Goal: Information Seeking & Learning: Learn about a topic

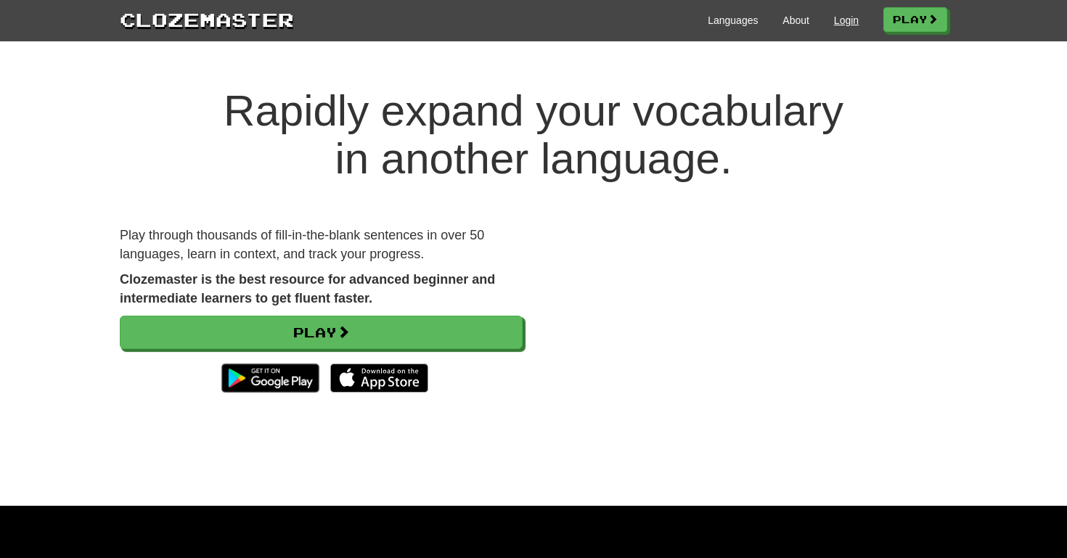
click at [847, 21] on link "Login" at bounding box center [846, 20] width 25 height 15
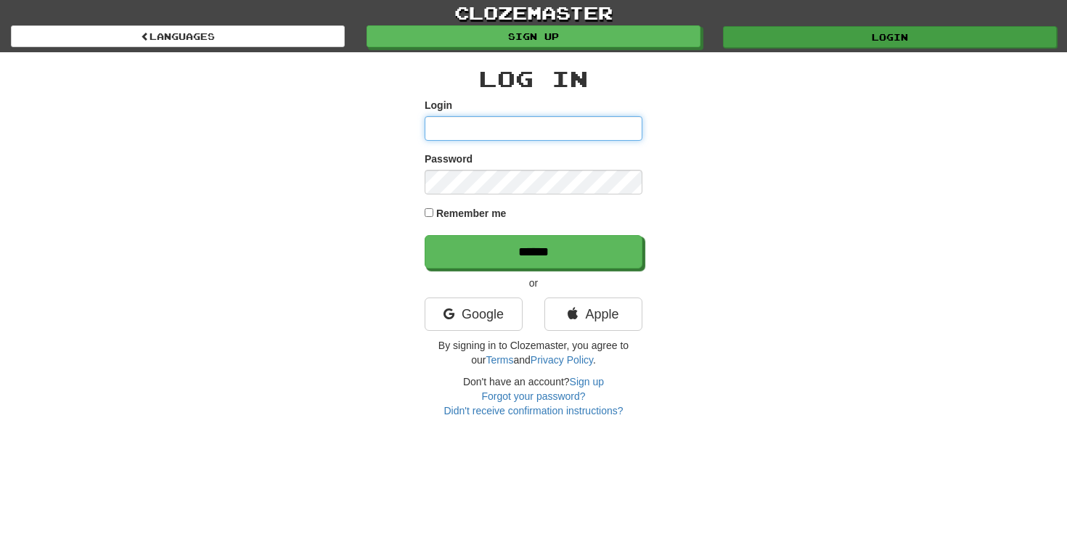
type input "**********"
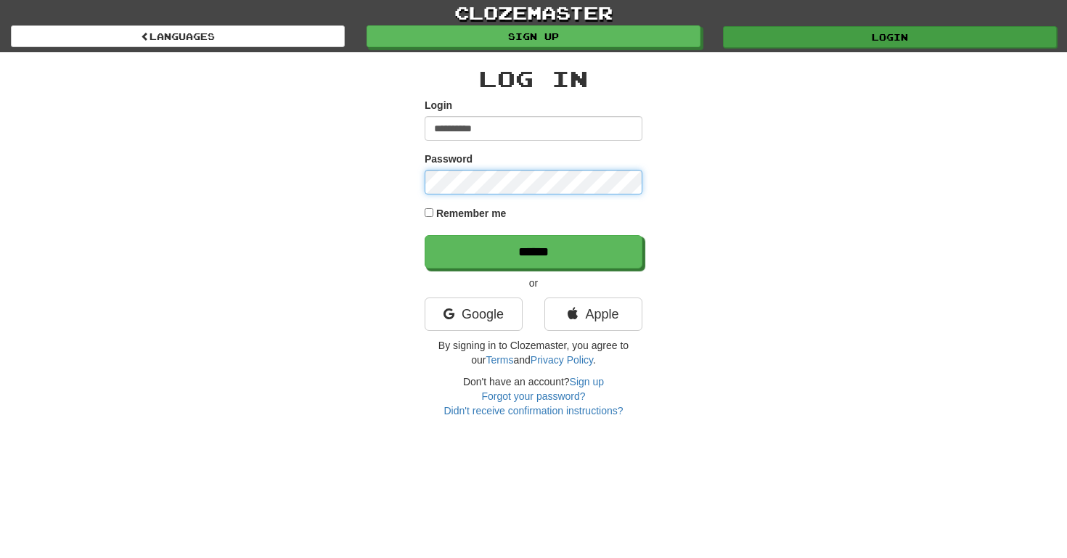
click at [534, 251] on input "******" at bounding box center [534, 251] width 218 height 33
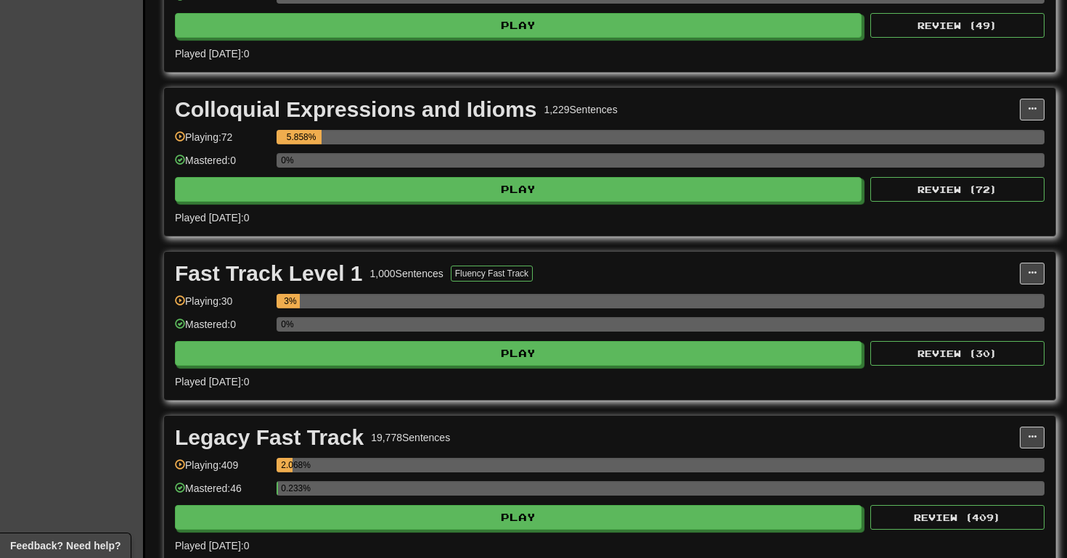
scroll to position [2002, 0]
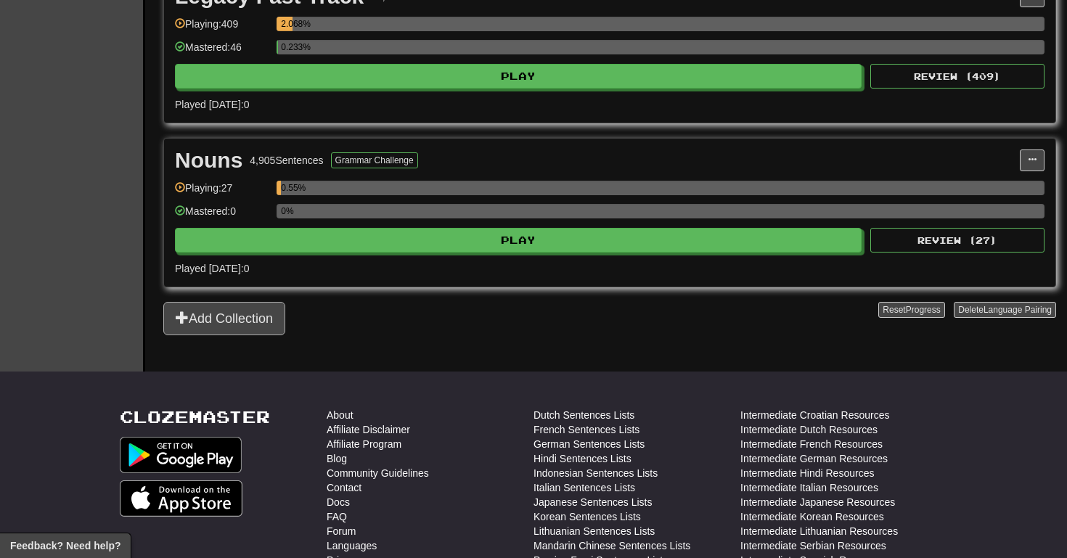
click at [258, 323] on button "Add Collection" at bounding box center [224, 318] width 122 height 33
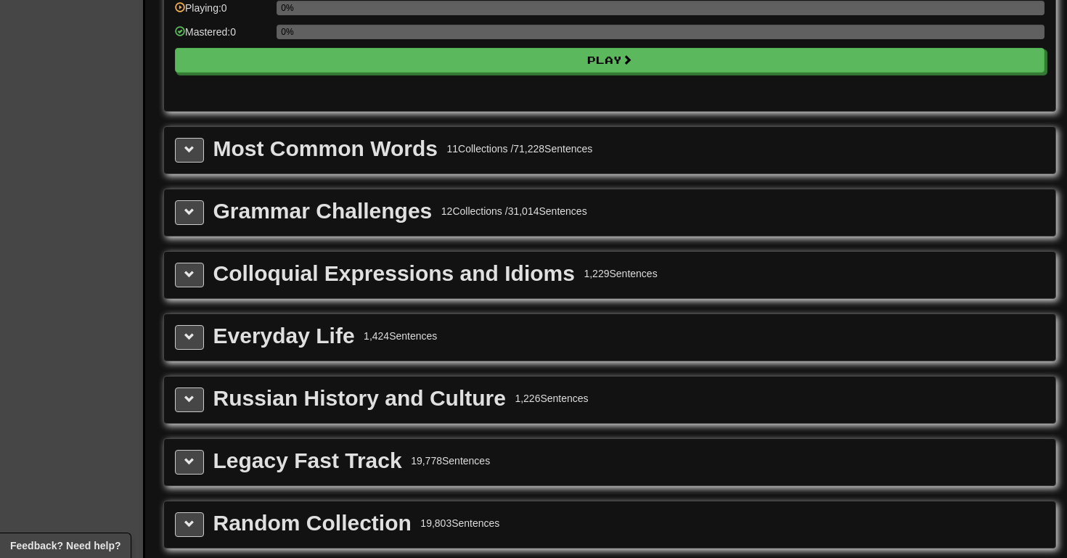
scroll to position [1472, 0]
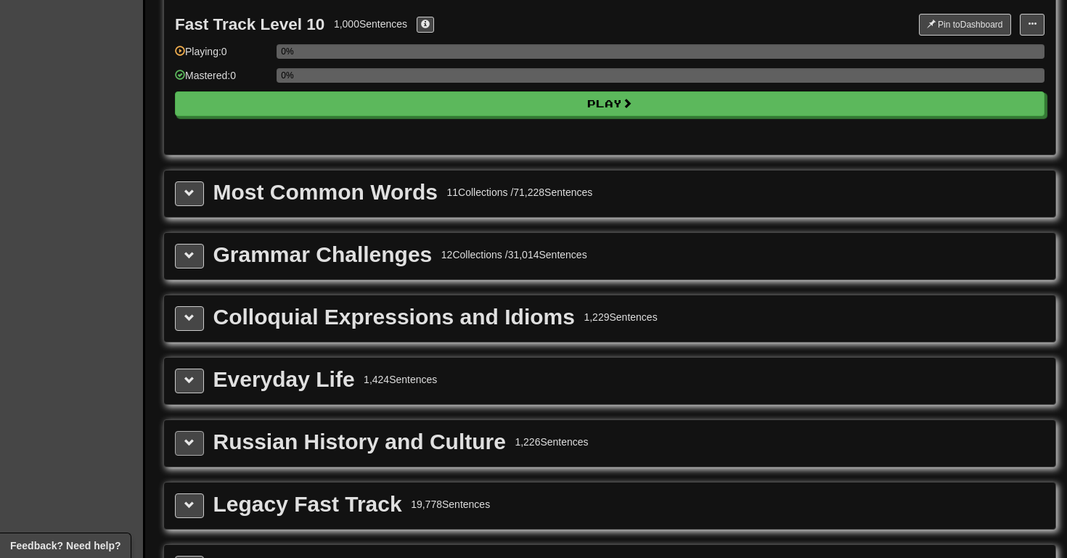
click at [190, 441] on span at bounding box center [189, 443] width 10 height 10
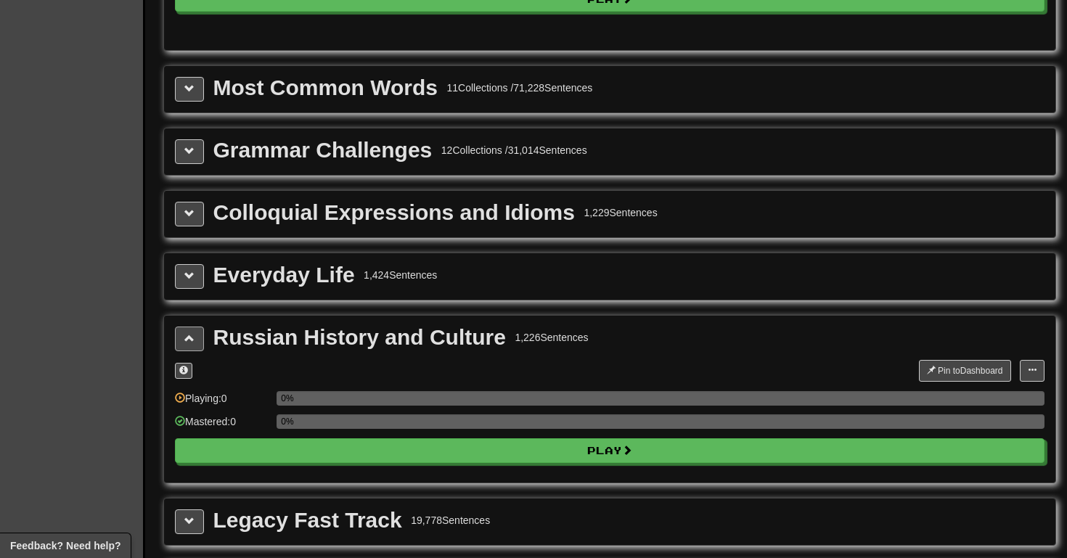
scroll to position [1609, 0]
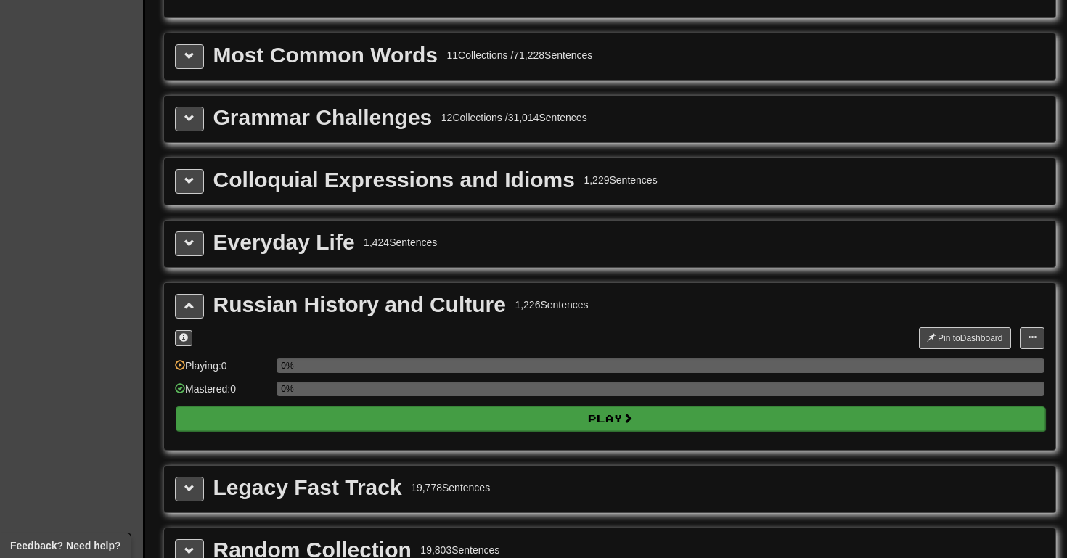
click at [269, 415] on button "Play" at bounding box center [611, 419] width 870 height 25
select select "**"
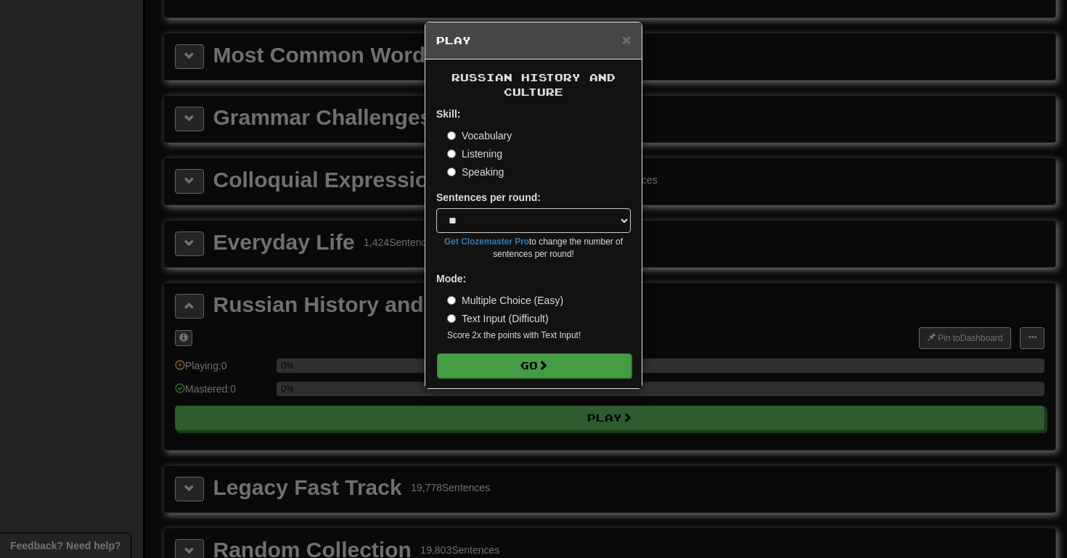
click at [528, 367] on button "Go" at bounding box center [534, 366] width 195 height 25
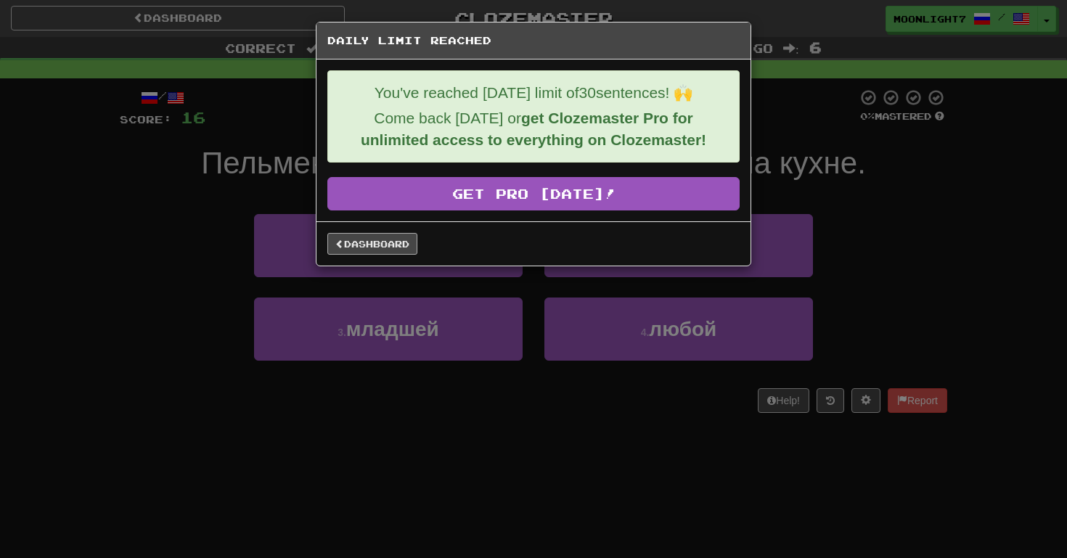
click at [372, 250] on link "Dashboard" at bounding box center [372, 244] width 90 height 22
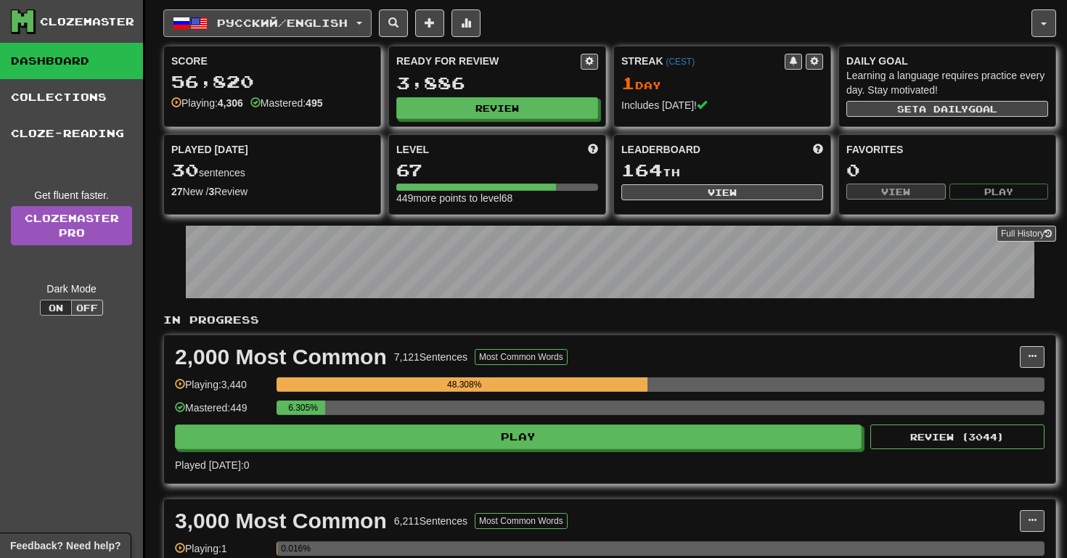
click at [334, 29] on button "Русский / English" at bounding box center [267, 23] width 208 height 28
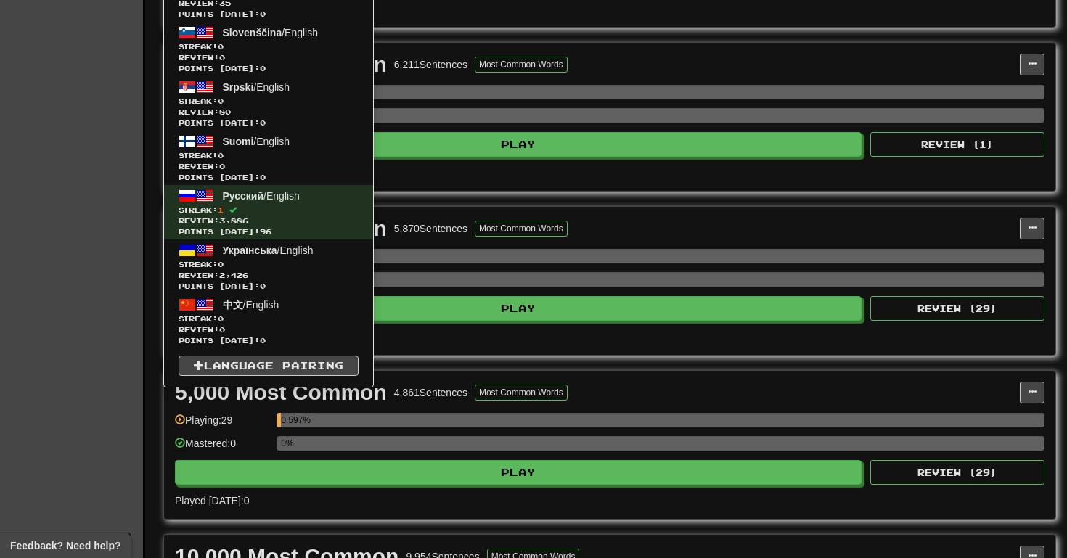
scroll to position [546, 0]
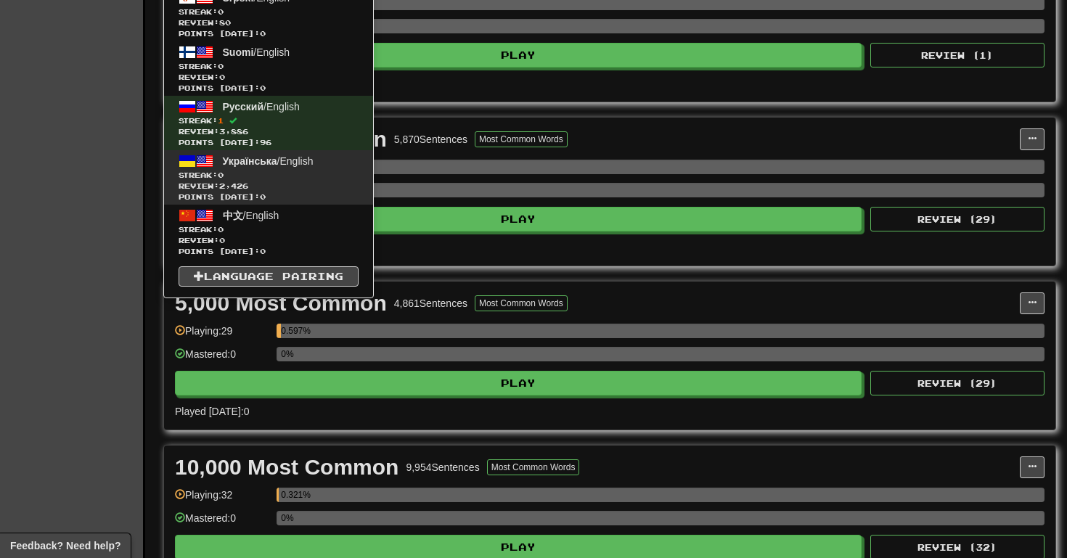
click at [312, 166] on span "Українська / English" at bounding box center [268, 161] width 91 height 12
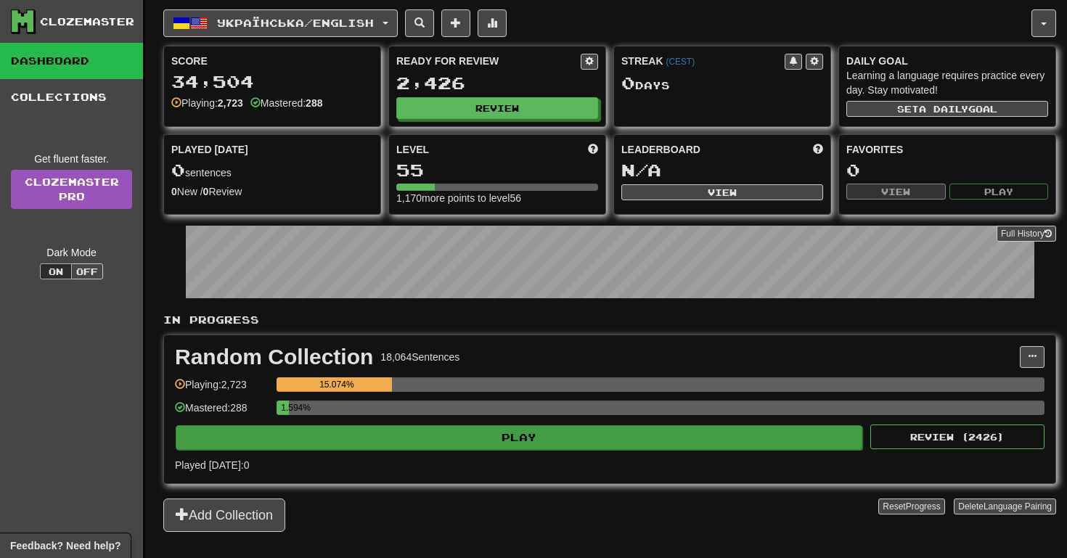
click at [506, 439] on button "Play" at bounding box center [519, 437] width 687 height 25
select select "**"
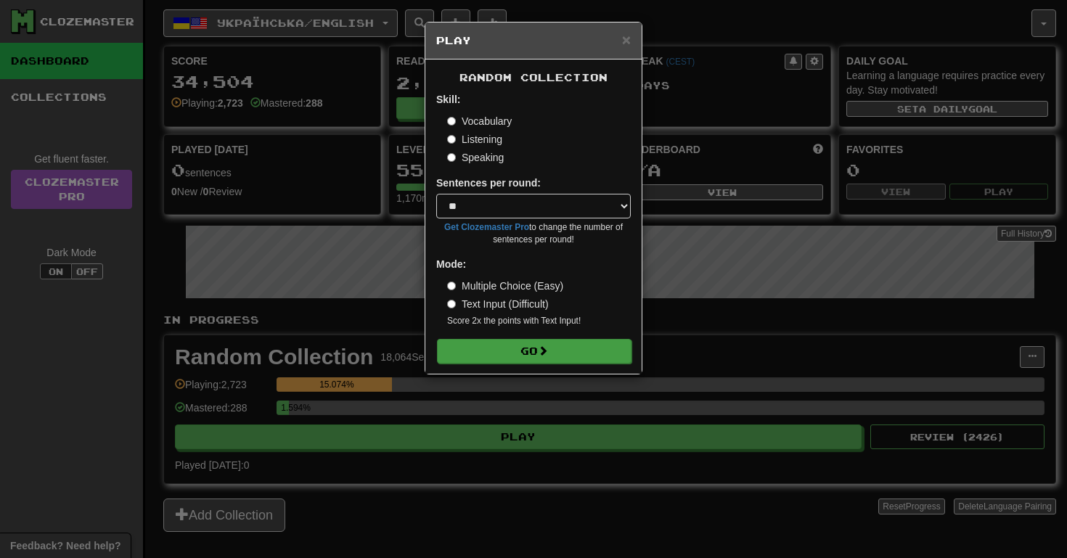
click at [546, 353] on span at bounding box center [543, 351] width 10 height 10
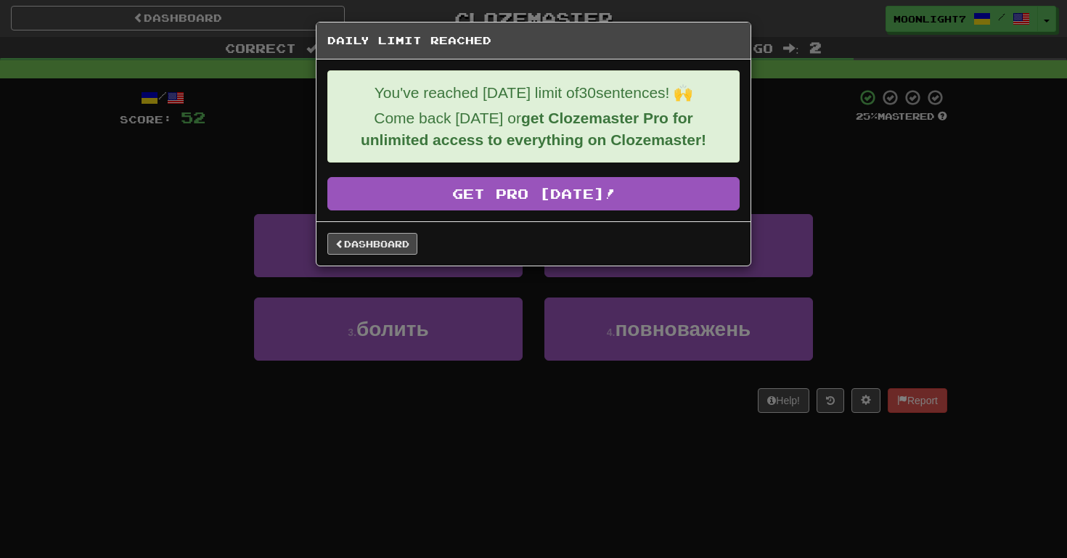
click at [367, 241] on link "Dashboard" at bounding box center [372, 244] width 90 height 22
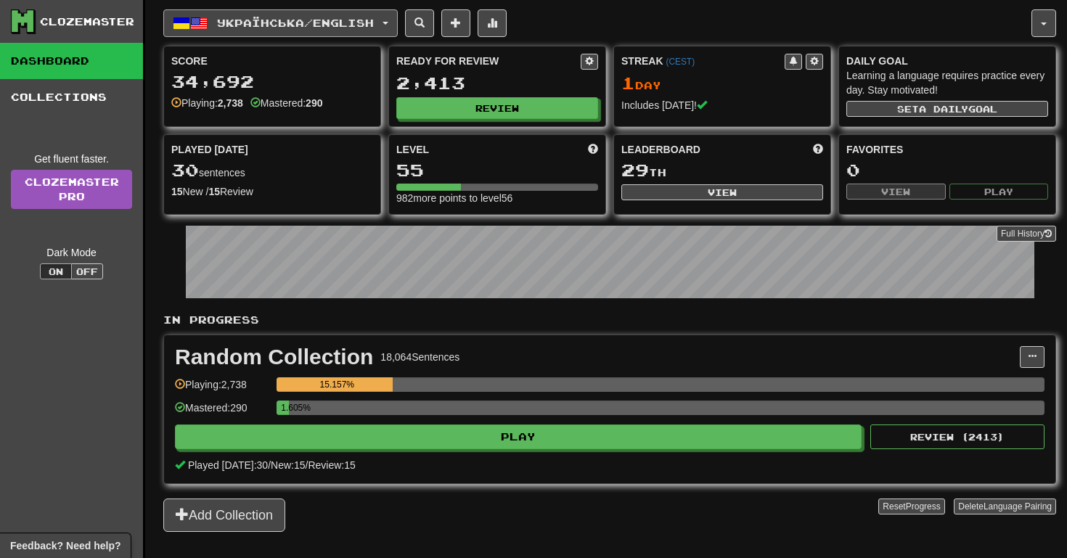
click at [304, 25] on span "Українська / English" at bounding box center [295, 23] width 157 height 12
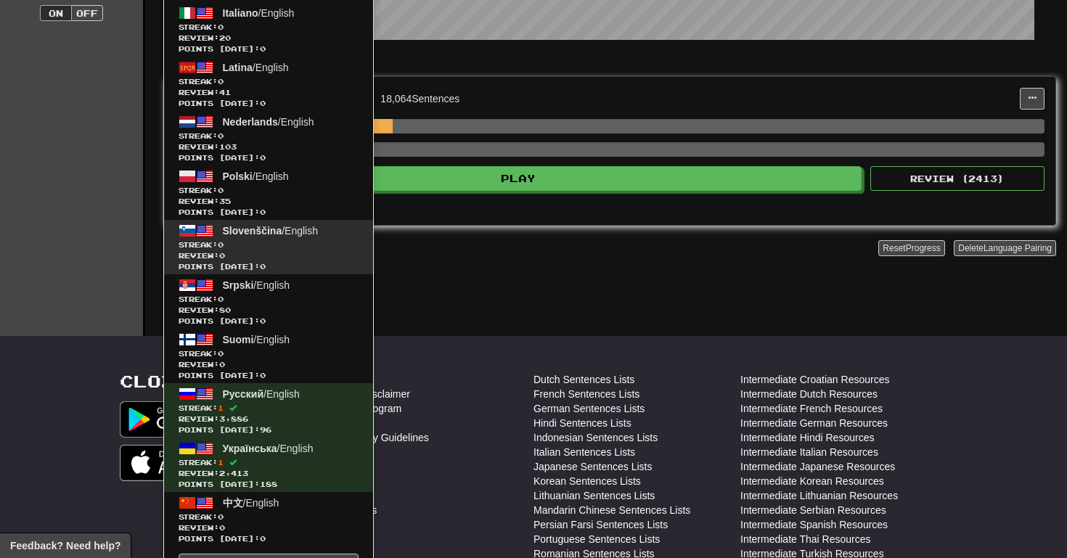
scroll to position [264, 0]
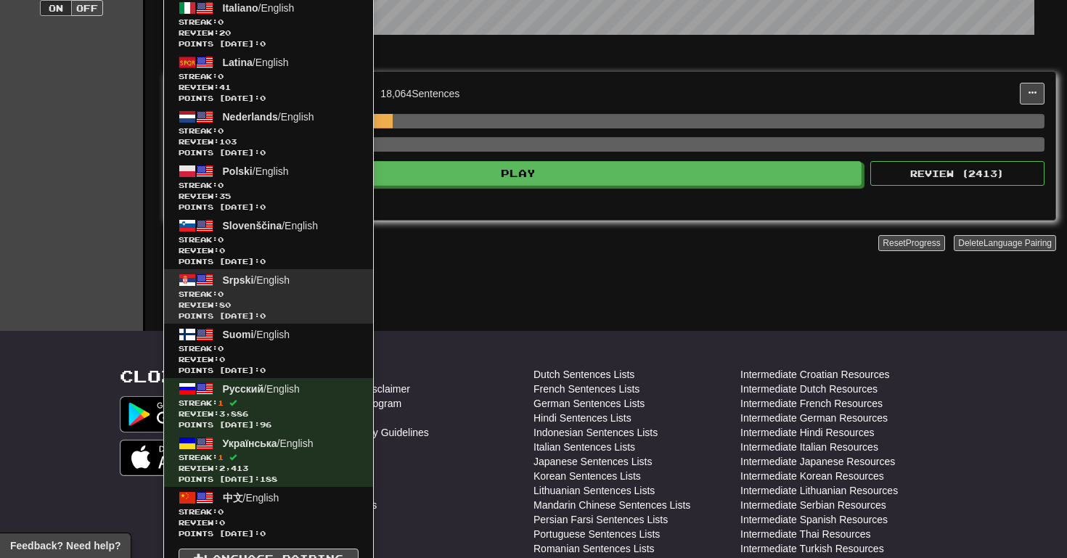
click at [302, 289] on span "Streak: 0" at bounding box center [269, 294] width 180 height 11
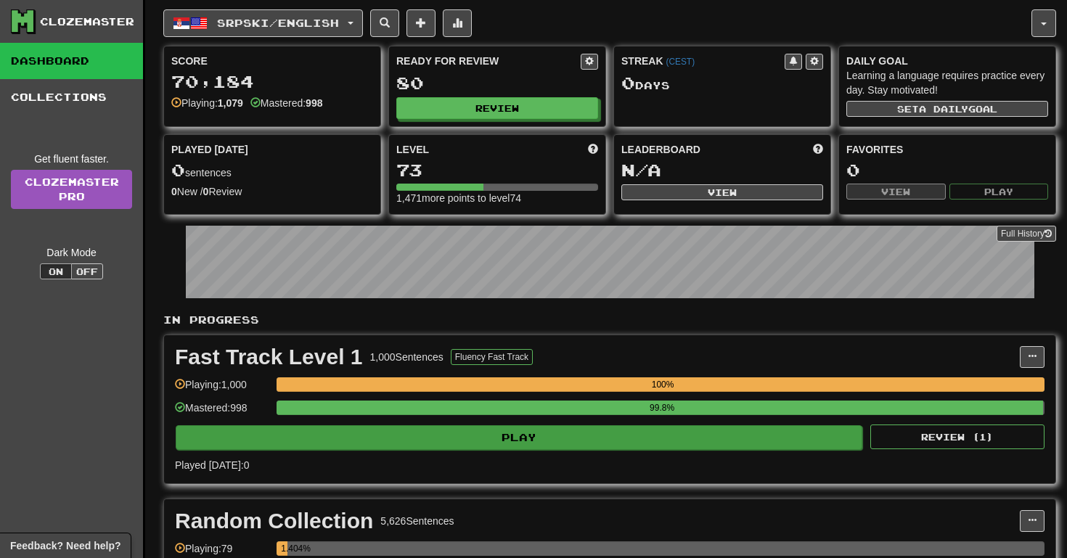
click at [414, 446] on button "Play" at bounding box center [519, 437] width 687 height 25
select select "**"
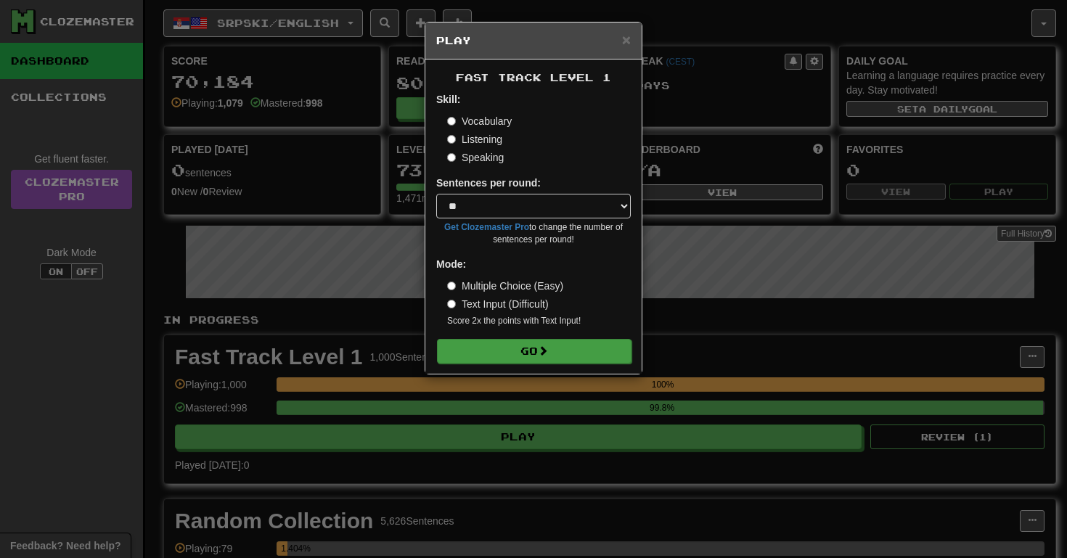
click at [494, 351] on button "Go" at bounding box center [534, 351] width 195 height 25
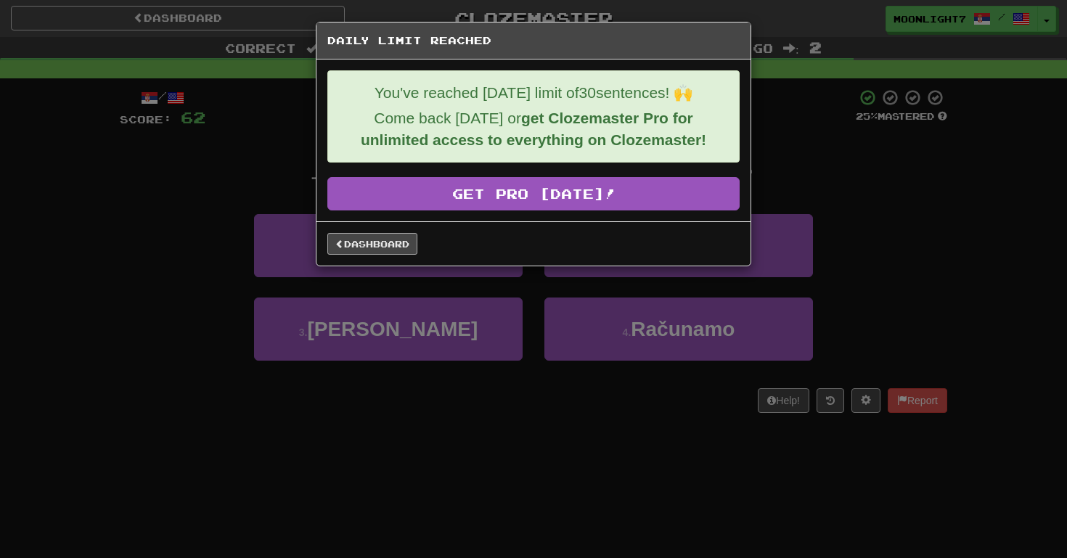
click at [359, 254] on link "Dashboard" at bounding box center [372, 244] width 90 height 22
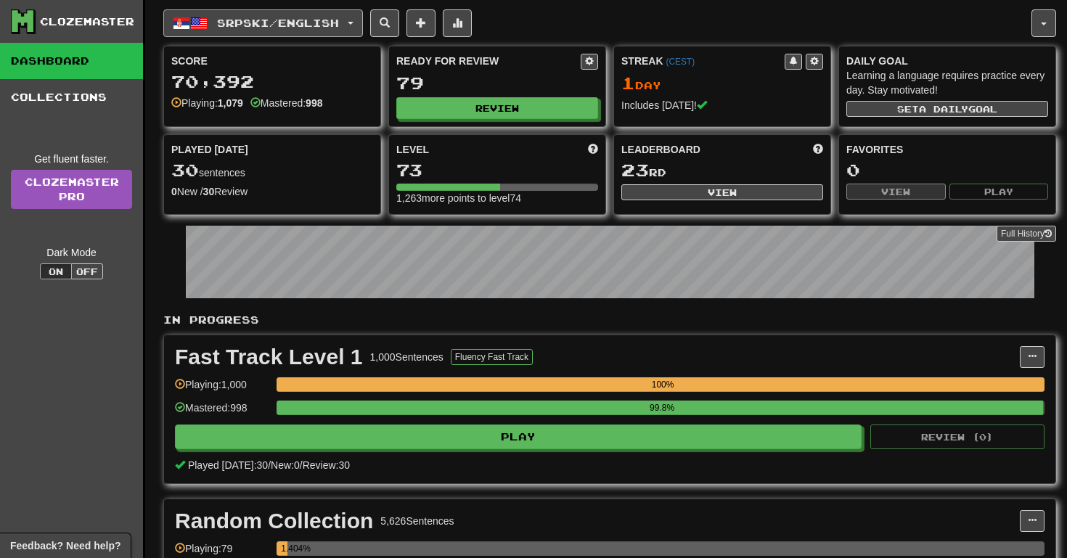
click at [307, 21] on span "Srpski / English" at bounding box center [278, 23] width 122 height 12
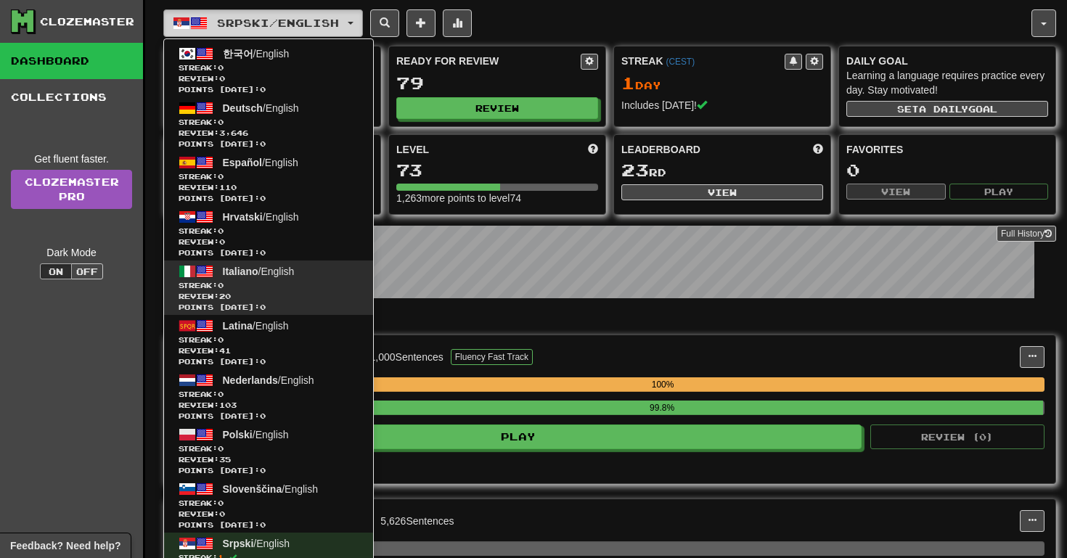
scroll to position [118, 0]
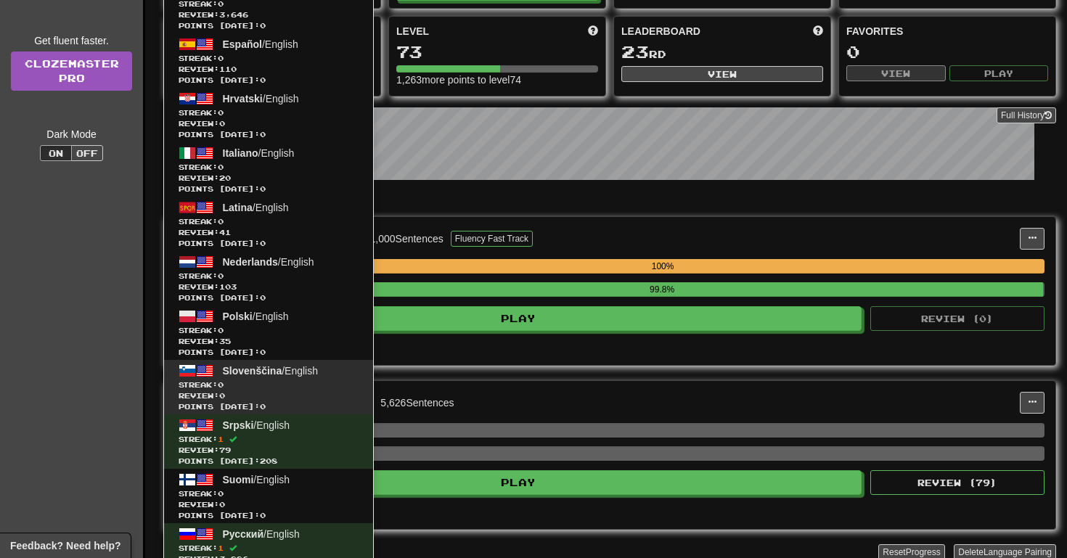
click at [284, 391] on span "Review: 0" at bounding box center [269, 396] width 180 height 11
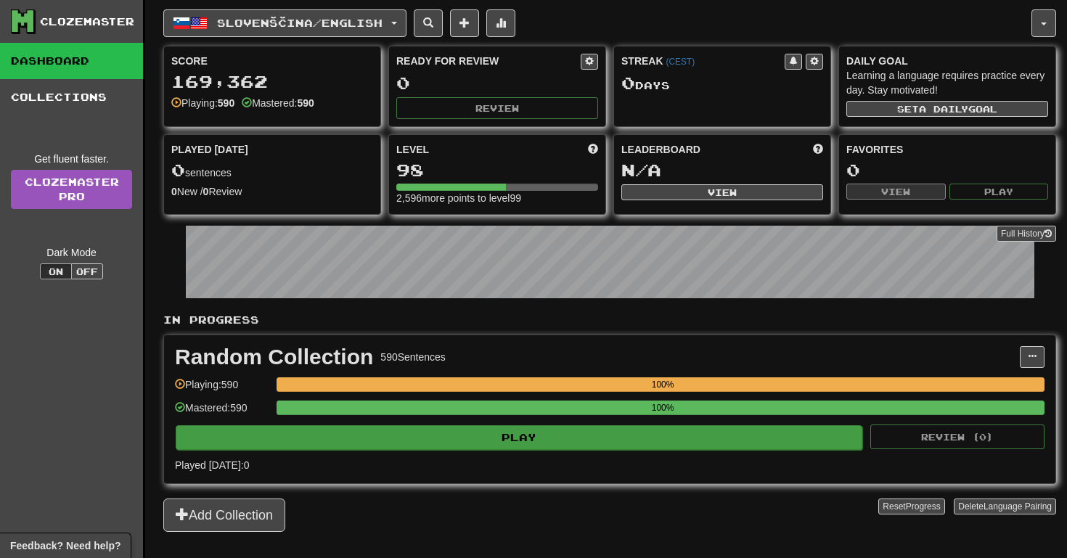
click at [600, 432] on button "Play" at bounding box center [519, 437] width 687 height 25
select select "**"
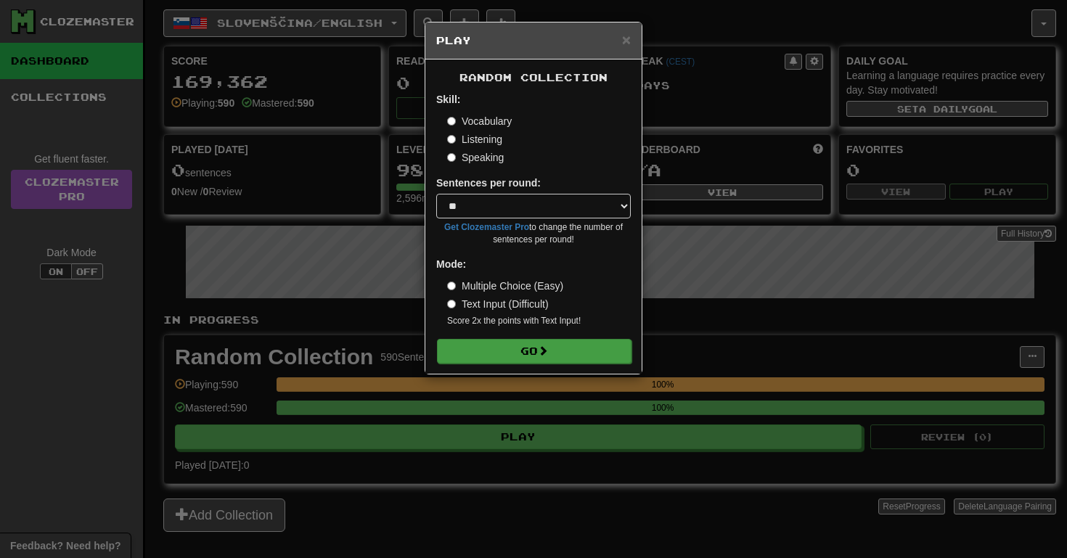
click at [607, 352] on button "Go" at bounding box center [534, 351] width 195 height 25
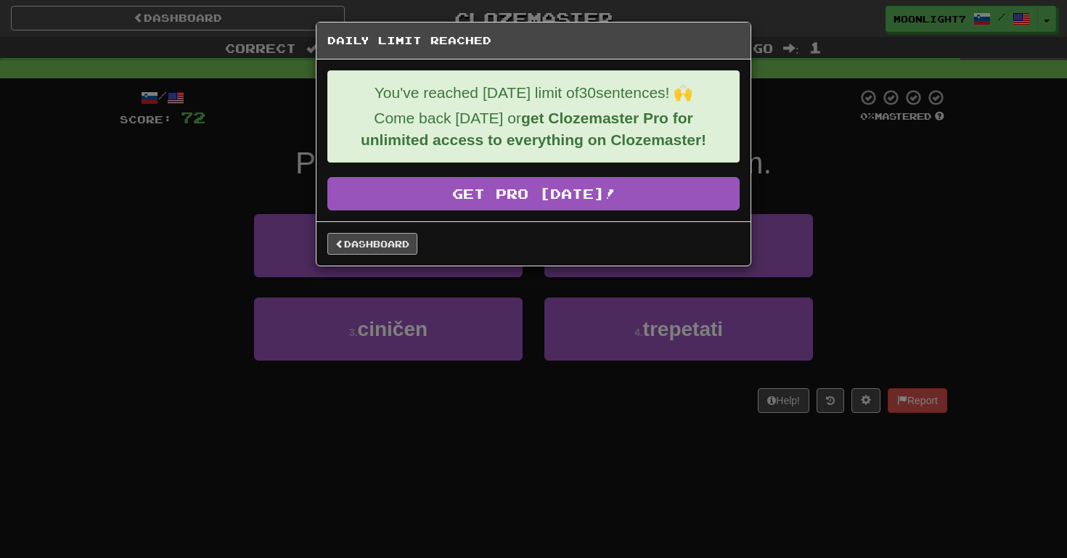
click at [368, 248] on link "Dashboard" at bounding box center [372, 244] width 90 height 22
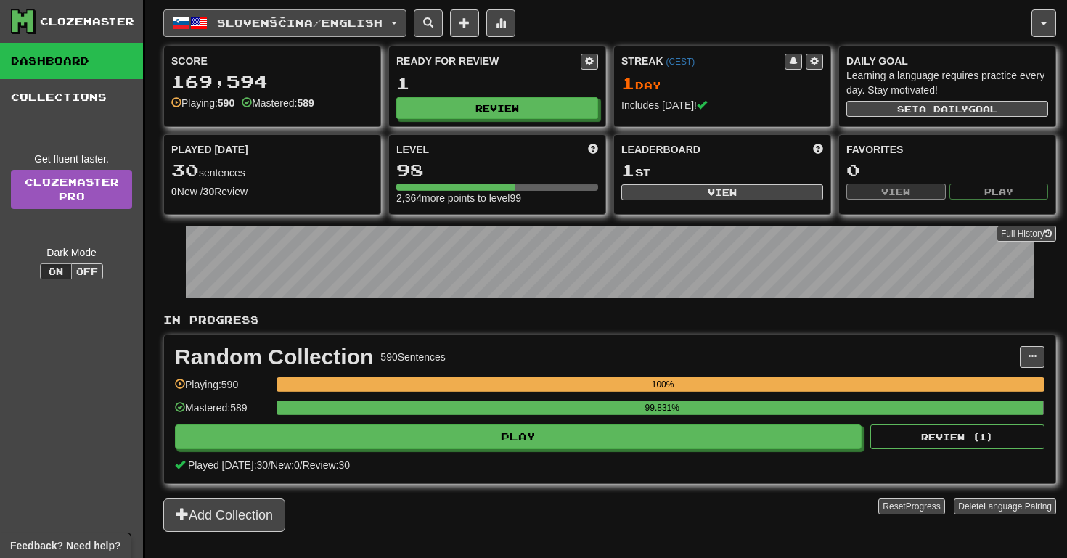
click at [335, 23] on span "Slovenščina / English" at bounding box center [300, 23] width 166 height 12
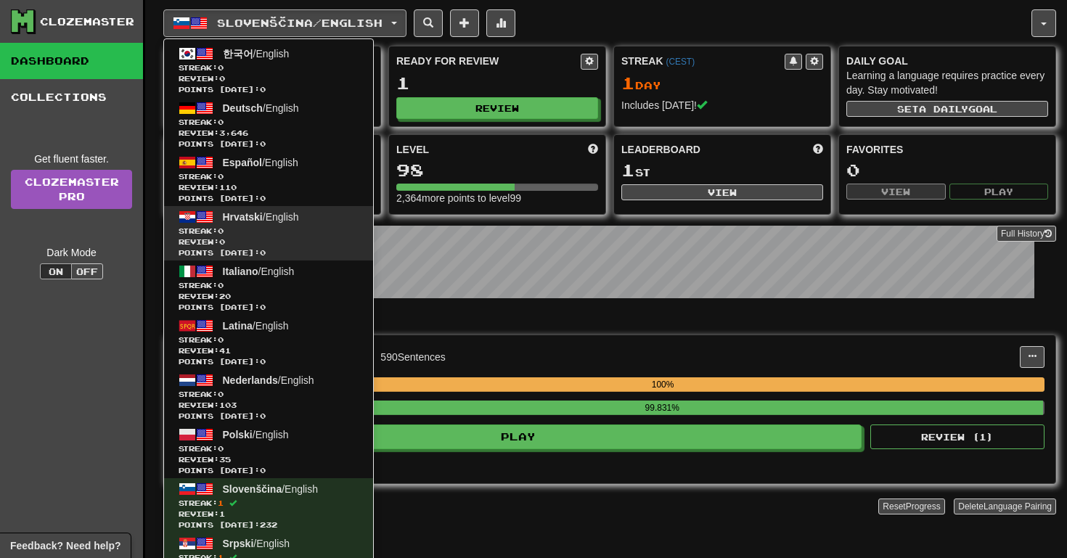
click at [308, 218] on link "Hrvatski / English Streak: 0 Review: 0 Points today: 0" at bounding box center [268, 233] width 209 height 54
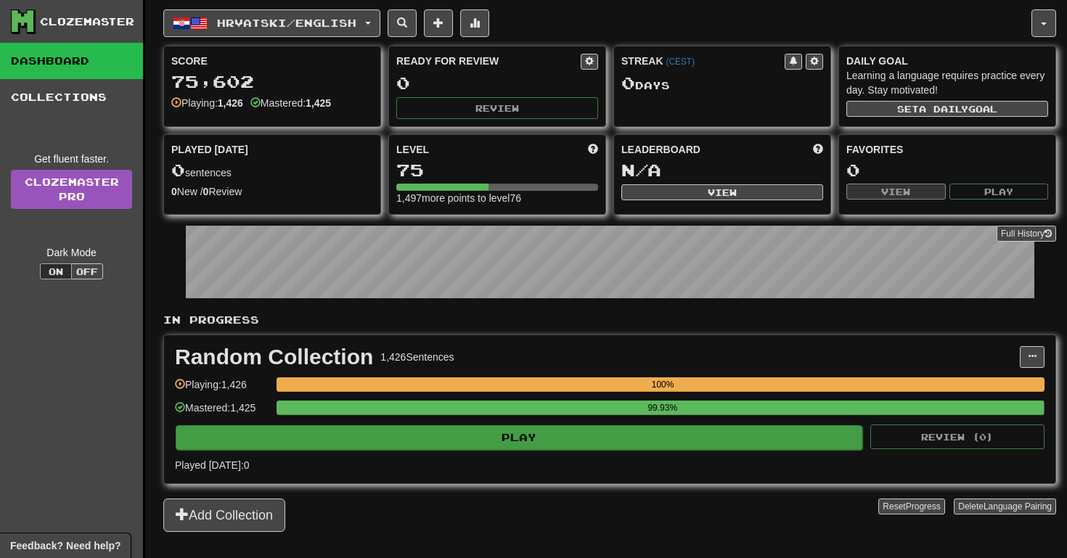
click at [458, 436] on button "Play" at bounding box center [519, 437] width 687 height 25
select select "**"
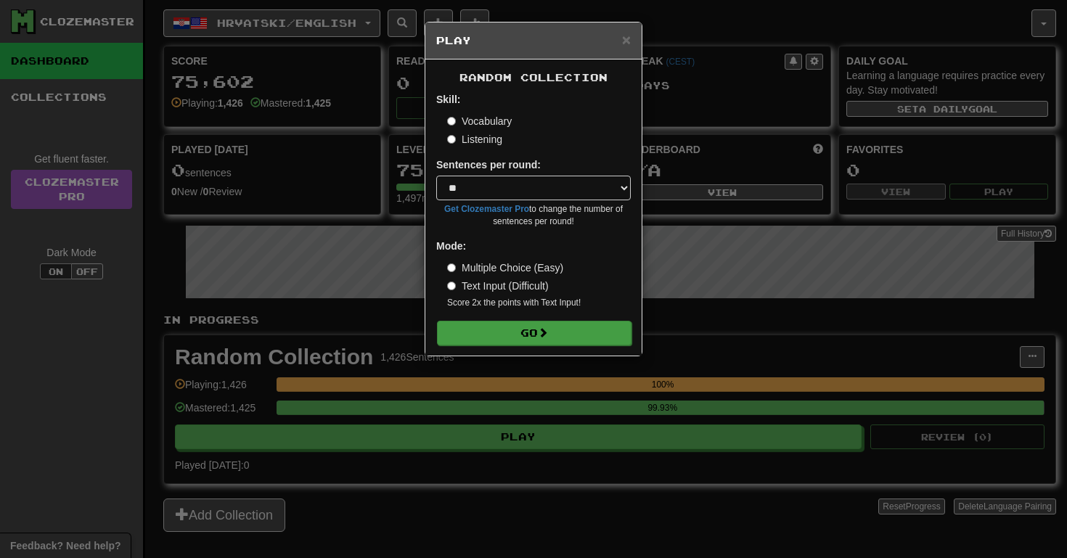
click at [491, 321] on button "Go" at bounding box center [534, 333] width 195 height 25
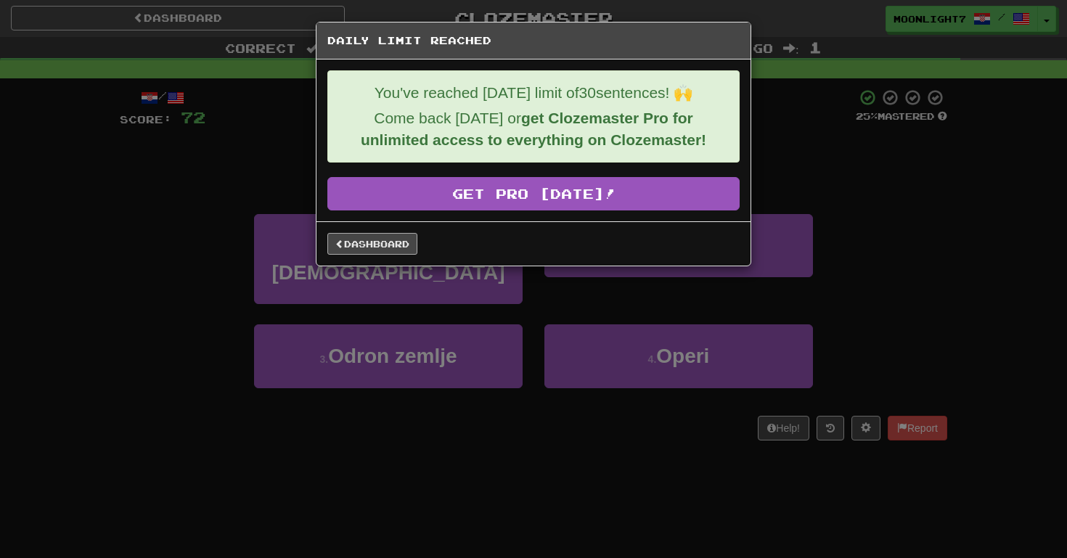
click at [342, 247] on span at bounding box center [339, 244] width 9 height 9
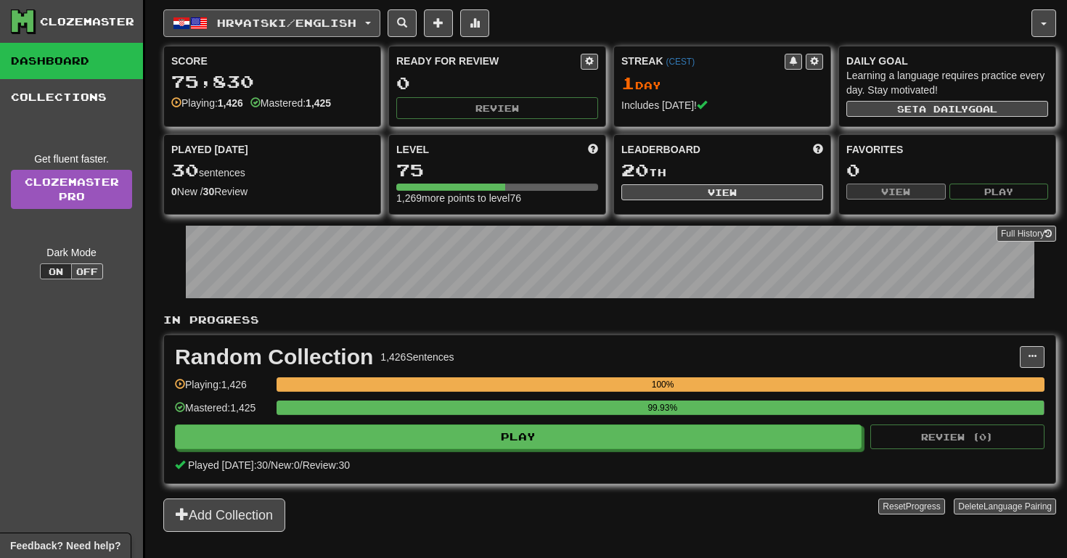
click at [283, 25] on span "Hrvatski / English" at bounding box center [286, 23] width 139 height 12
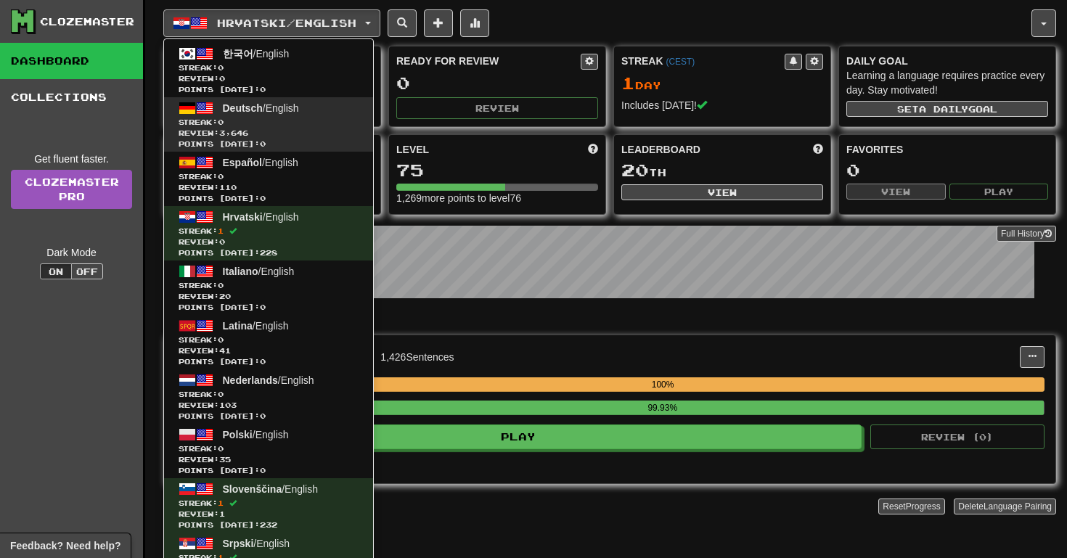
click at [272, 122] on span "Streak: 0" at bounding box center [269, 122] width 180 height 11
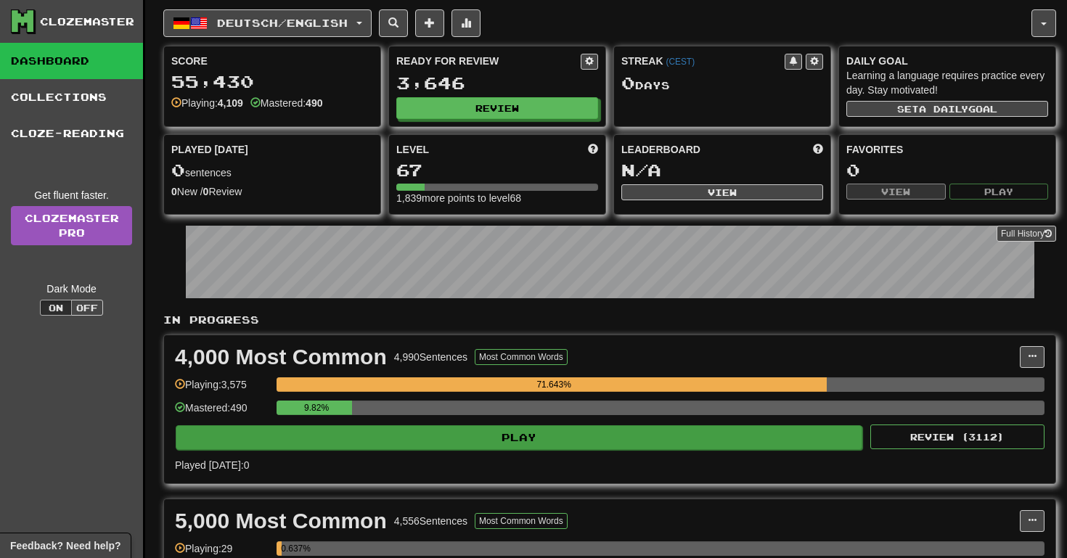
click at [544, 433] on button "Play" at bounding box center [519, 437] width 687 height 25
select select "**"
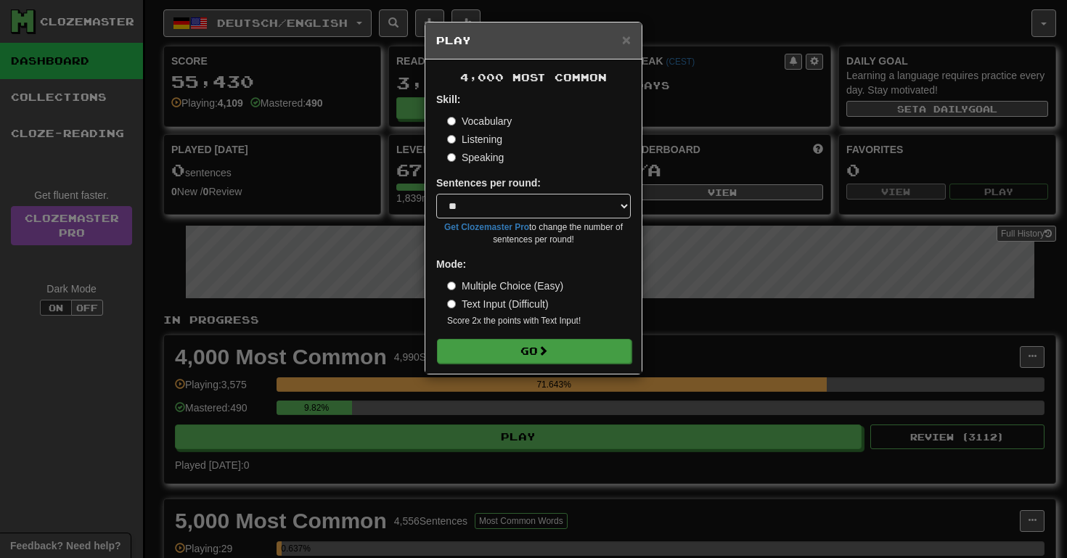
click at [567, 346] on button "Go" at bounding box center [534, 351] width 195 height 25
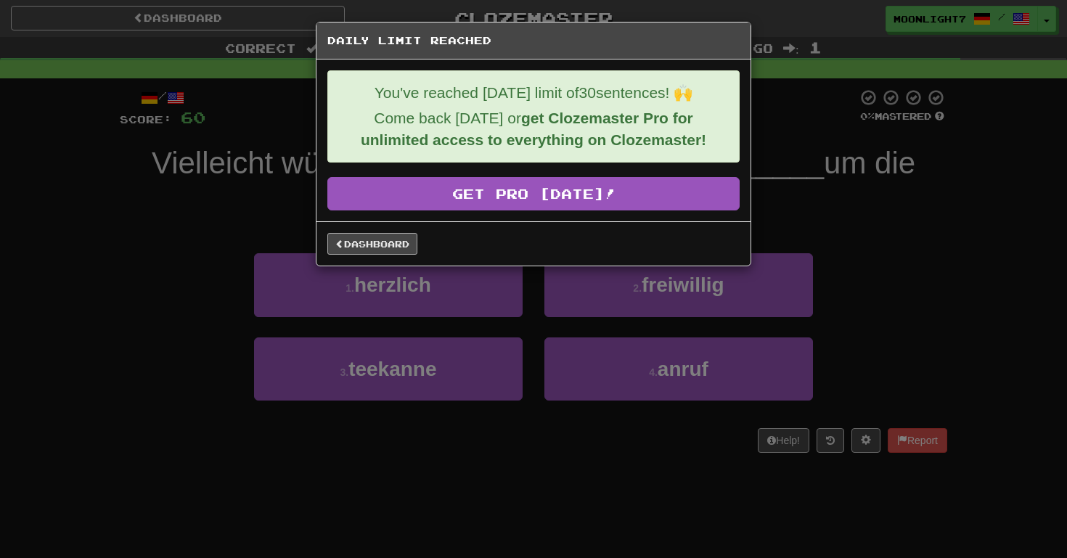
click at [377, 244] on link "Dashboard" at bounding box center [372, 244] width 90 height 22
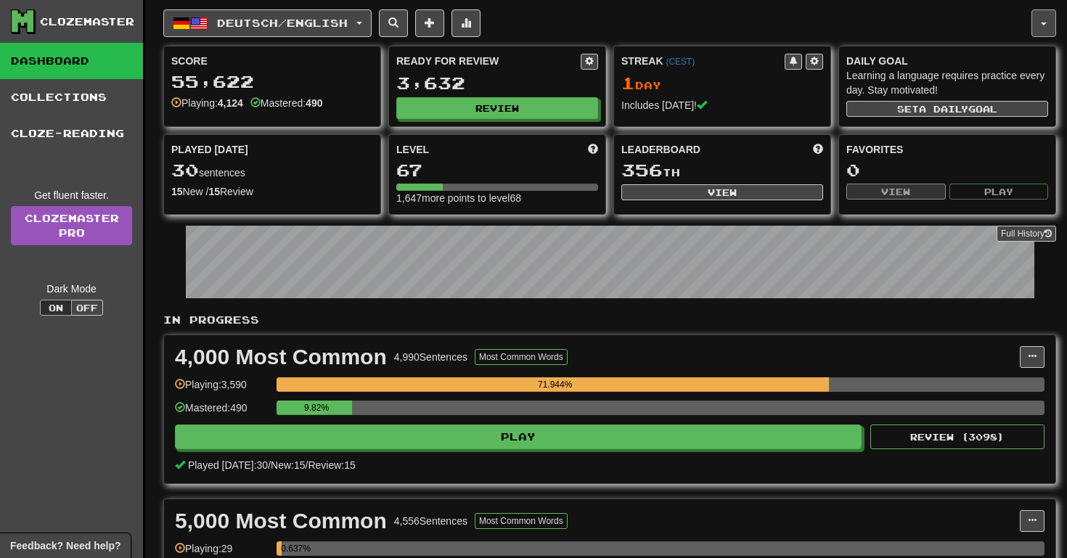
click at [1048, 17] on button "button" at bounding box center [1044, 23] width 25 height 28
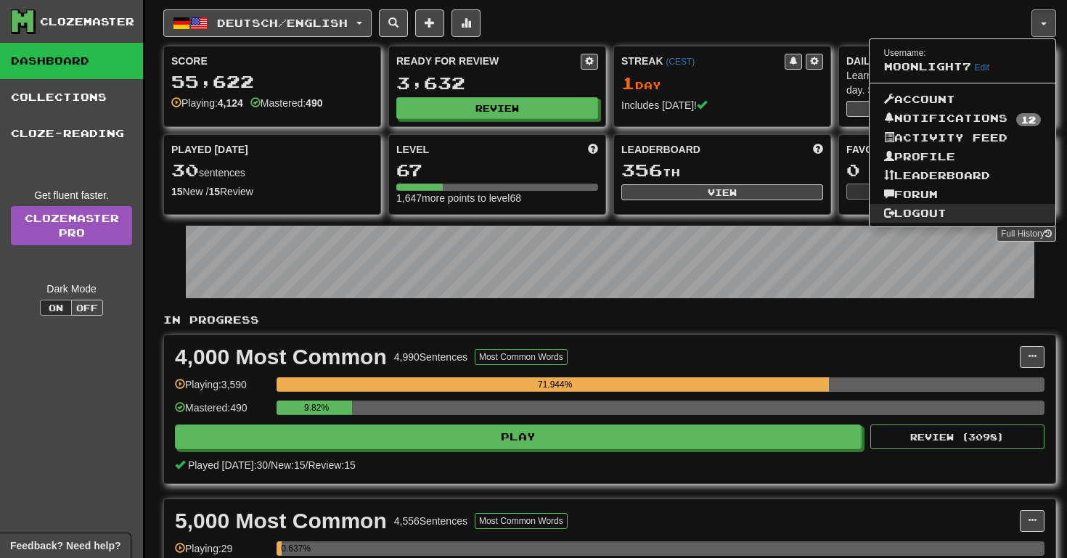
click at [941, 211] on link "Logout" at bounding box center [963, 213] width 187 height 19
